Goal: Transaction & Acquisition: Purchase product/service

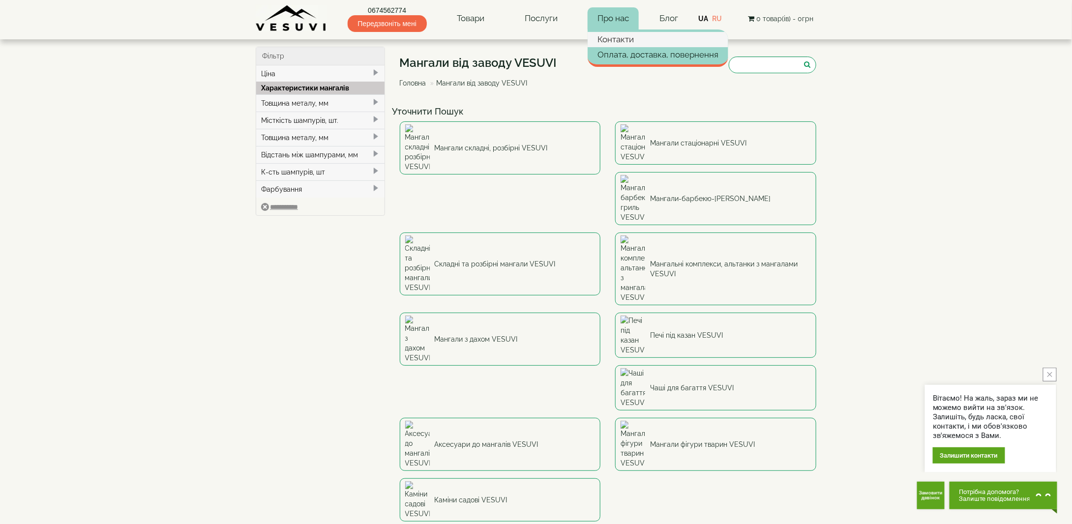
click at [617, 35] on link "Контакти" at bounding box center [658, 39] width 141 height 15
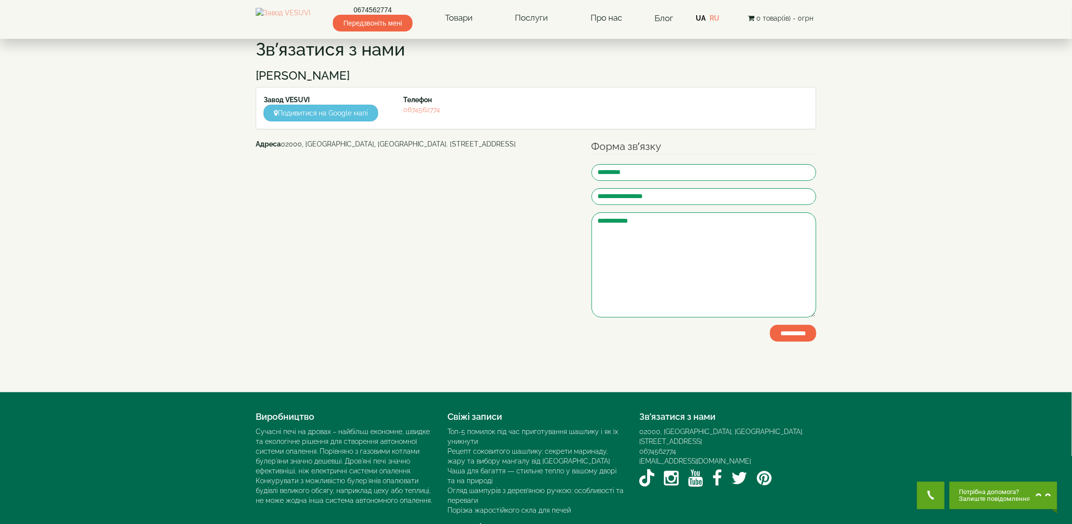
scroll to position [81, 0]
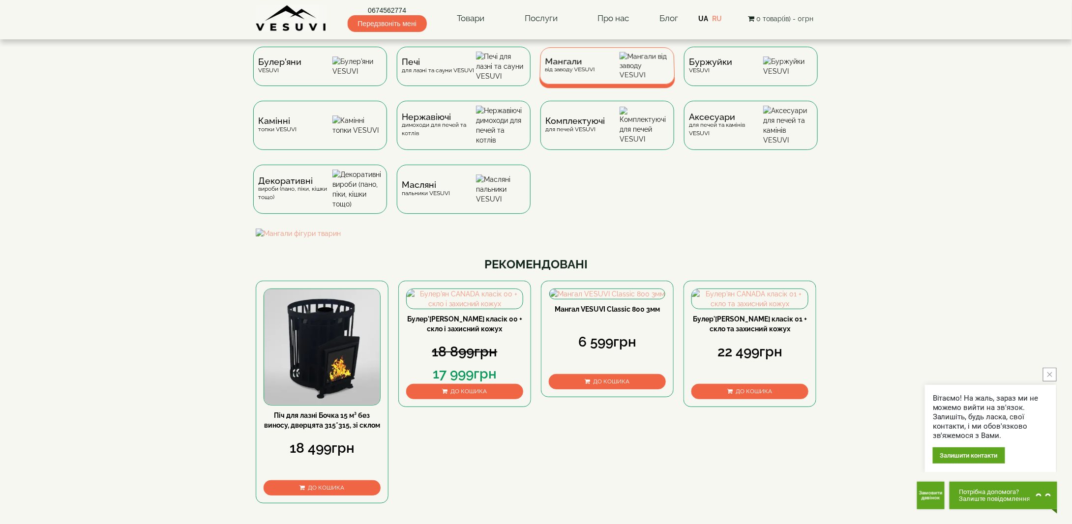
click at [586, 65] on span "Мангали" at bounding box center [570, 61] width 50 height 7
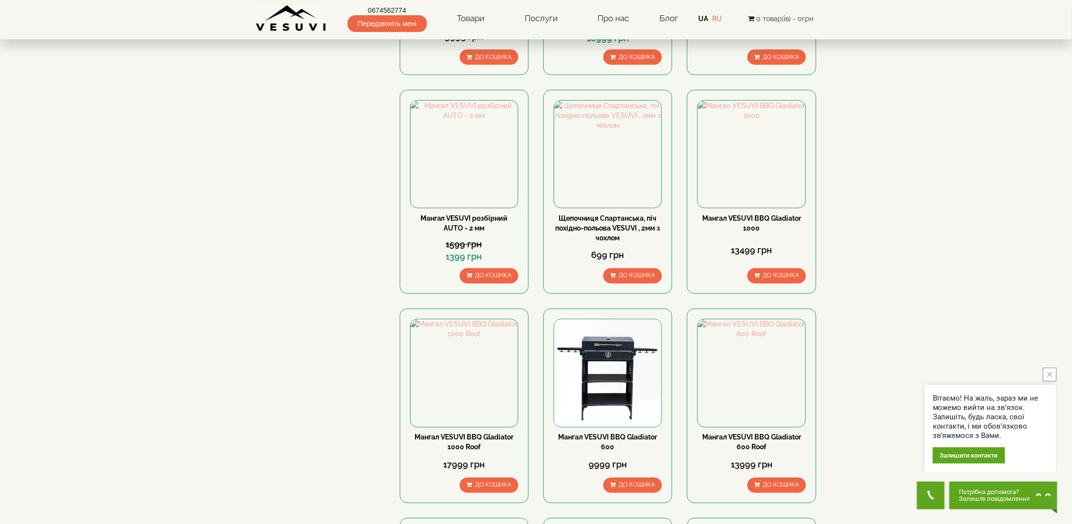
scroll to position [787, 0]
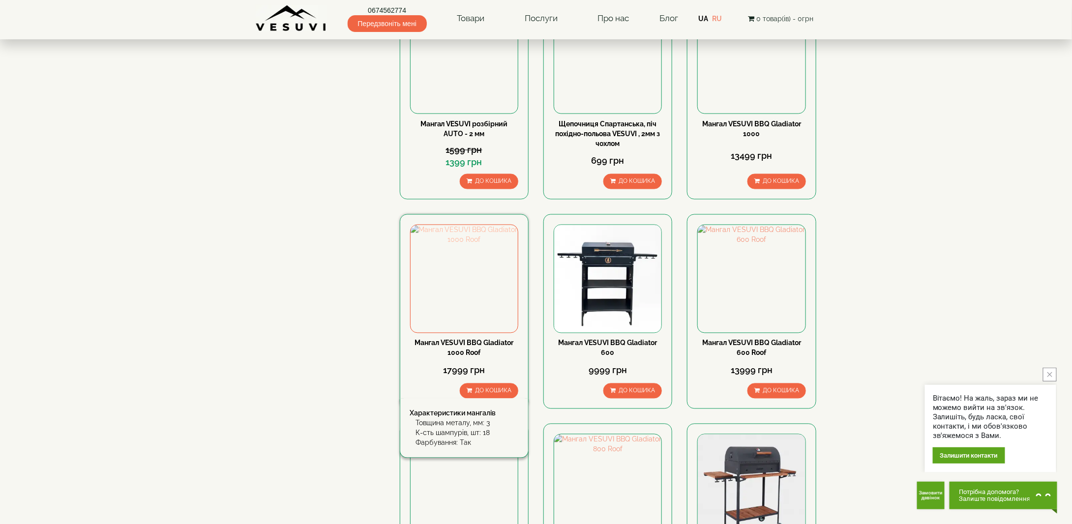
click at [470, 225] on img at bounding box center [464, 278] width 107 height 107
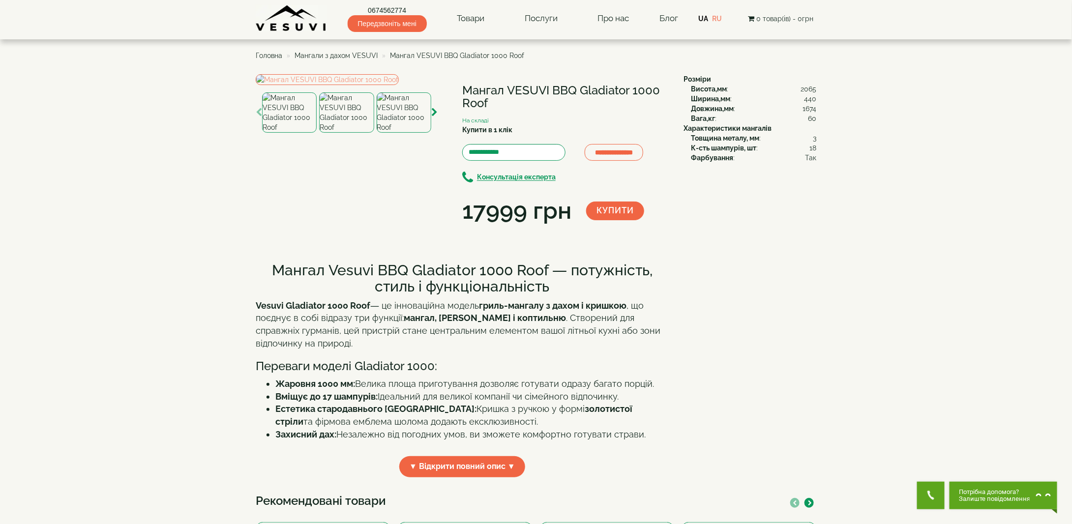
click at [410, 133] on img at bounding box center [404, 112] width 55 height 40
click at [356, 133] on img at bounding box center [346, 112] width 55 height 40
click at [296, 133] on img at bounding box center [289, 112] width 55 height 40
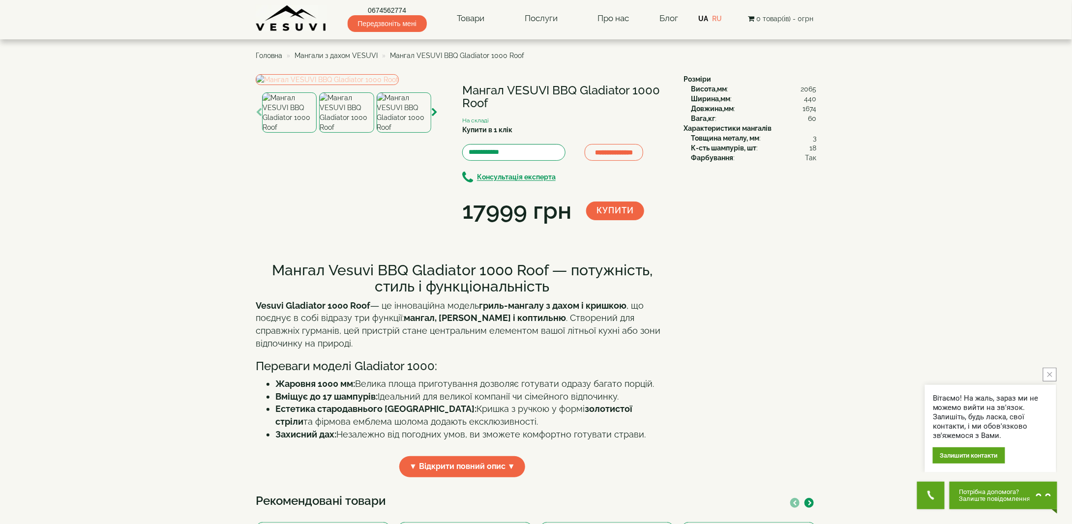
click at [372, 85] on img at bounding box center [327, 79] width 143 height 11
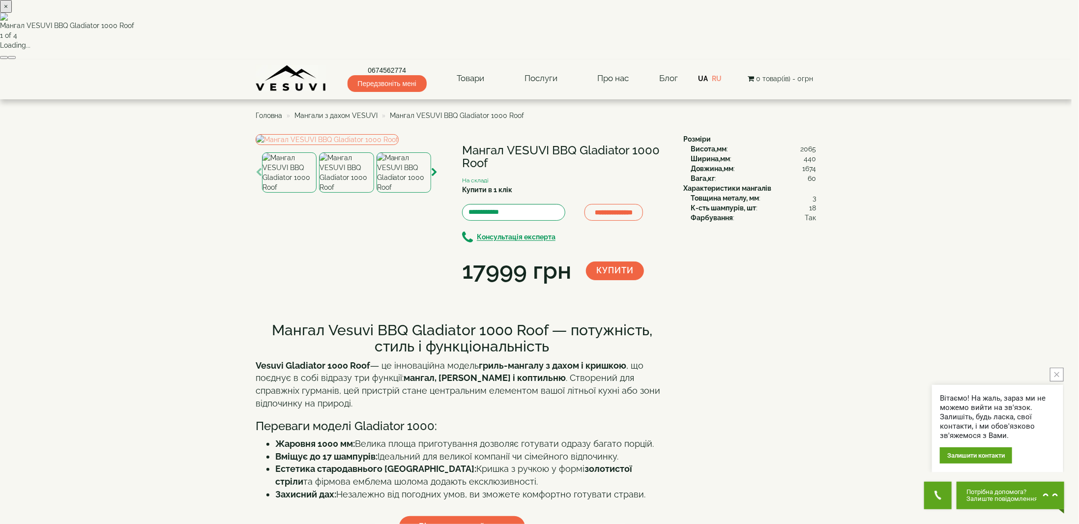
click at [12, 13] on button "×" at bounding box center [6, 6] width 12 height 13
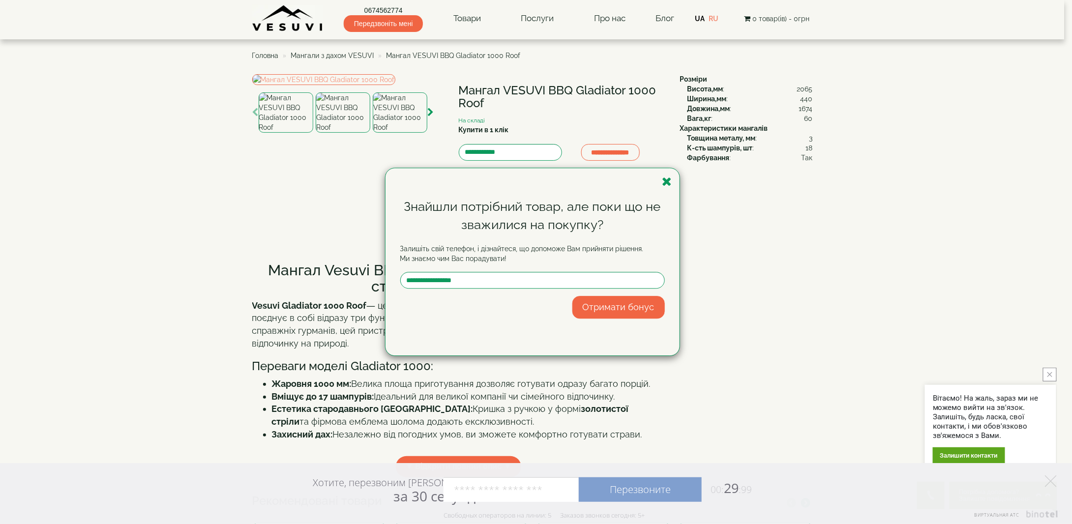
click at [673, 182] on div "Знайшли потрібний товар, але поки що не зважилися на покупку? Залишіть свій тел…" at bounding box center [533, 261] width 294 height 187
click at [671, 183] on icon "button" at bounding box center [667, 182] width 10 height 12
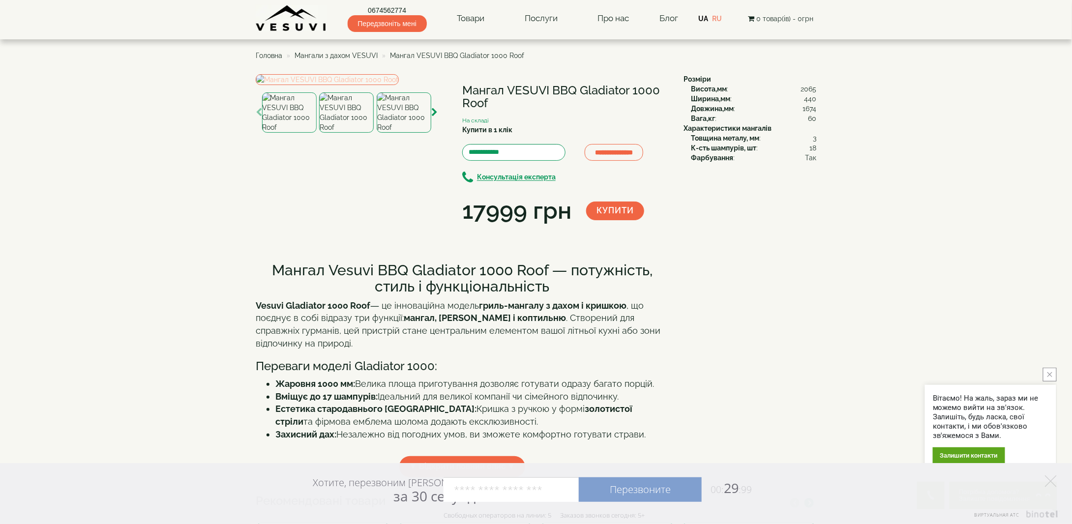
click at [354, 85] on img at bounding box center [327, 79] width 143 height 11
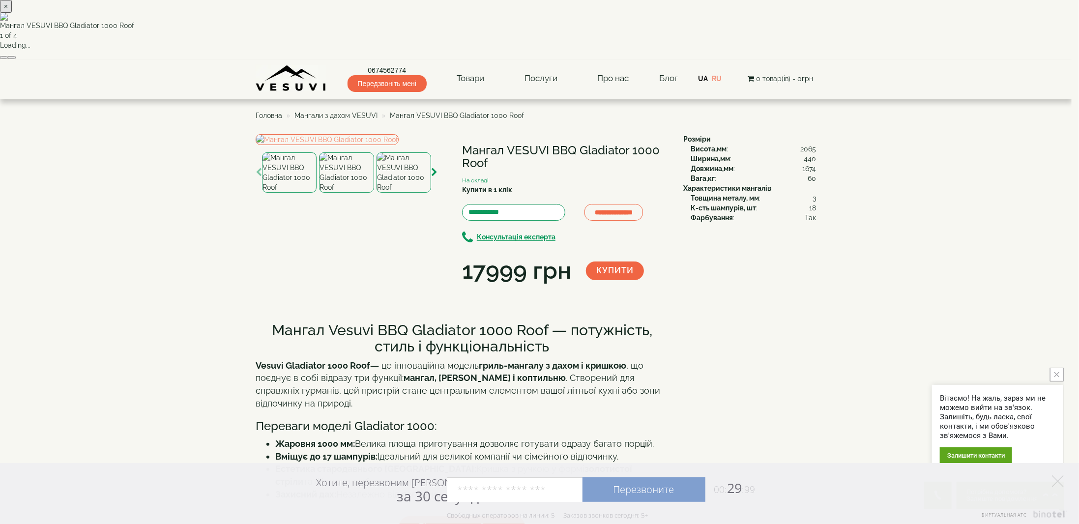
click at [786, 60] on div "× Мангал VESUVI BBQ Gladiator 1000 Roof 1 of 4 Loading..." at bounding box center [536, 30] width 1072 height 60
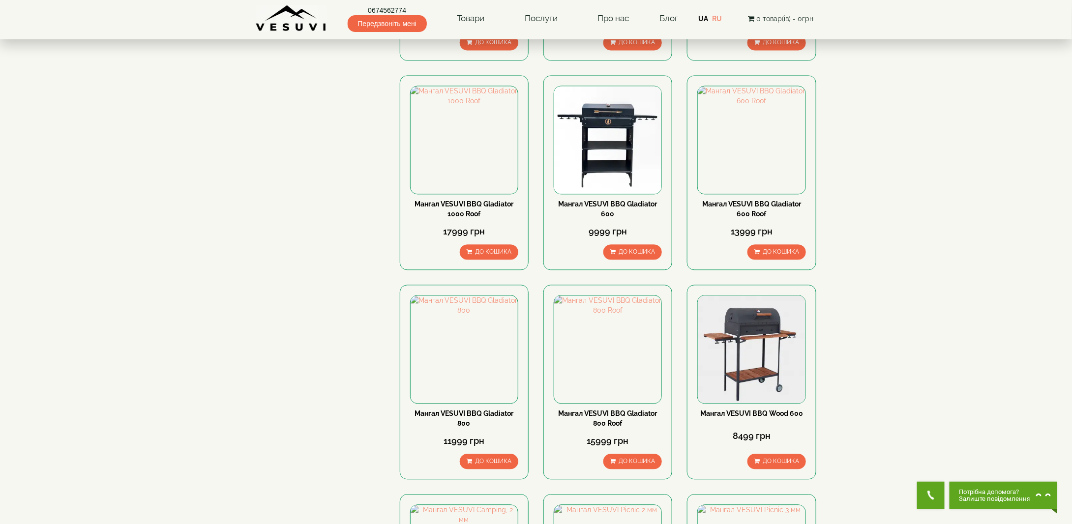
scroll to position [984, 0]
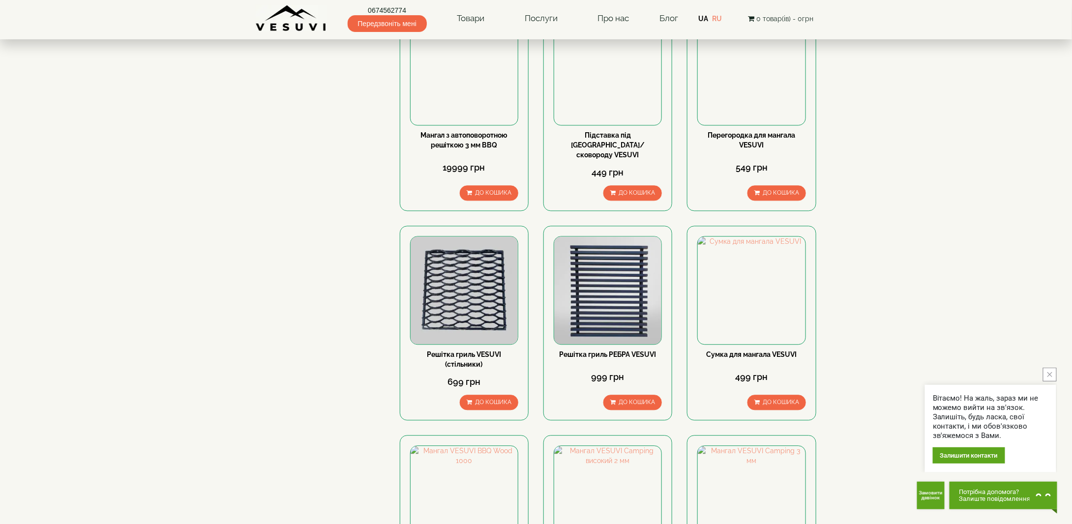
scroll to position [1082, 0]
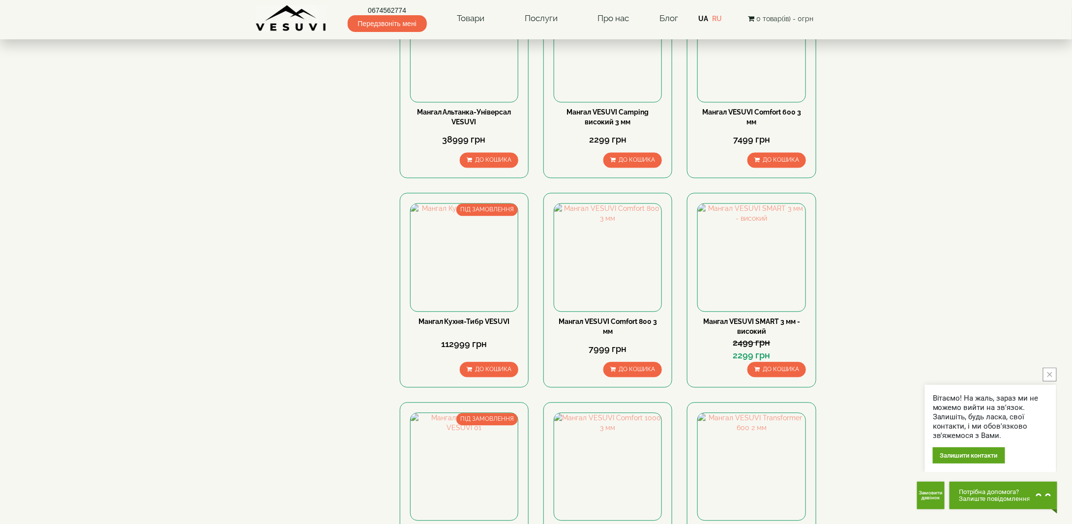
scroll to position [1112, 0]
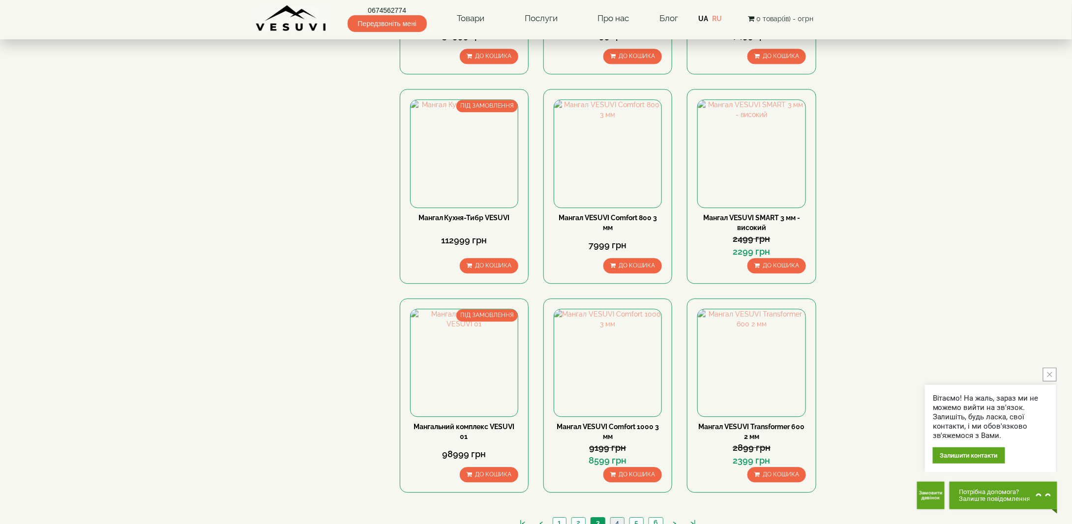
click at [621, 518] on link "4" at bounding box center [617, 523] width 14 height 10
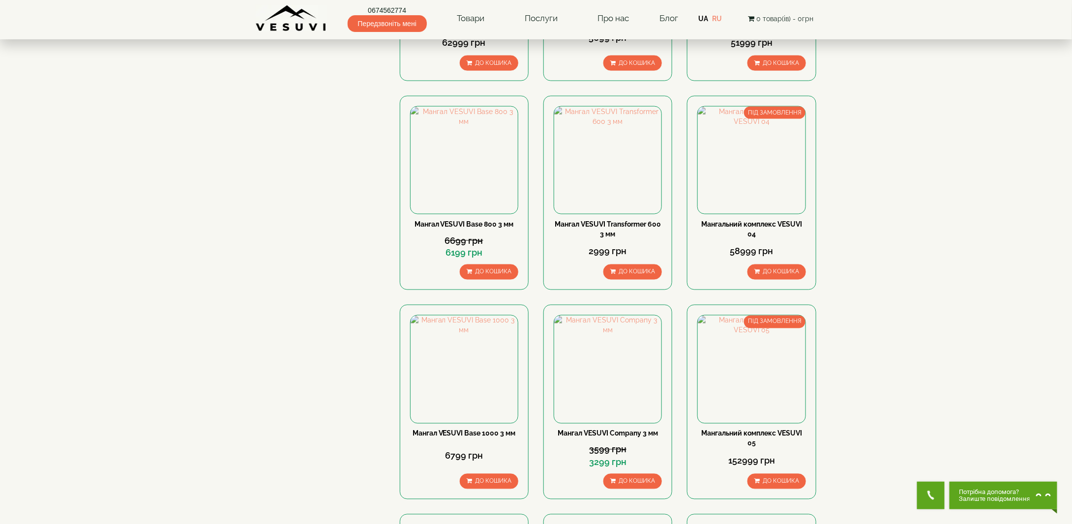
scroll to position [689, 0]
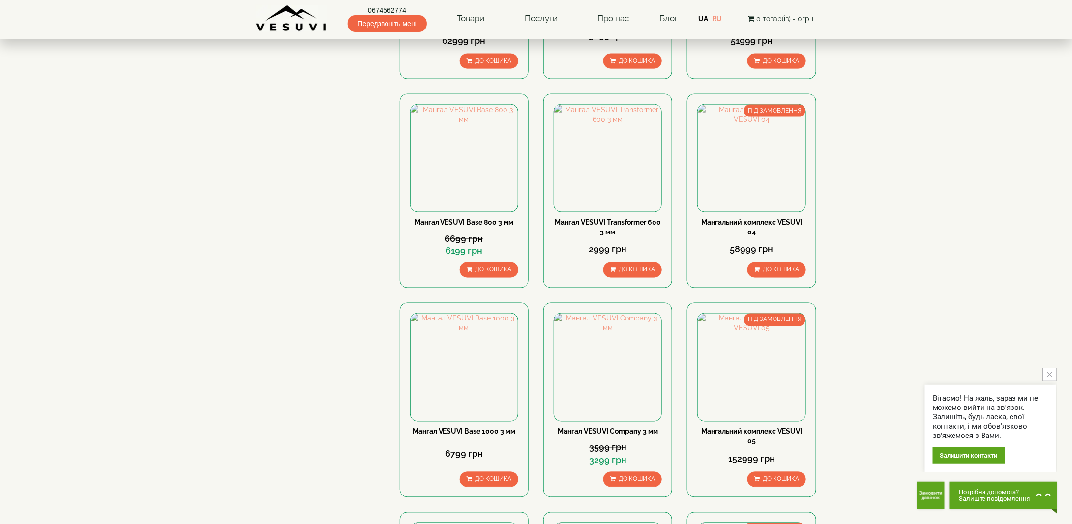
click at [876, 420] on body "0674562774 Передзвоніть мені Товари Булер'яни VESUVI Мангали від заводу VESUVI …" at bounding box center [536, 222] width 1072 height 1823
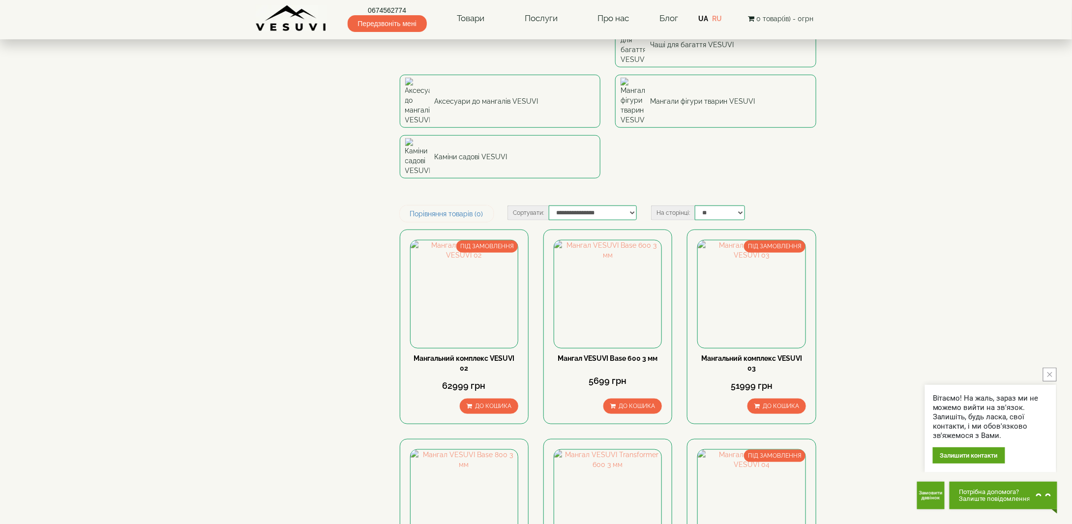
scroll to position [91, 0]
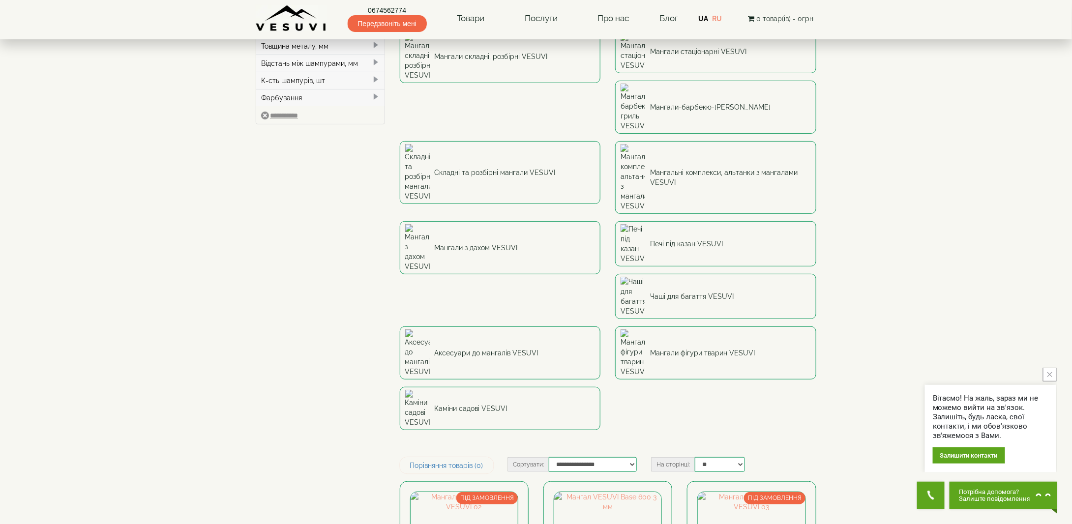
click at [1051, 375] on icon "close button" at bounding box center [1050, 374] width 5 height 5
